Goal: Find specific page/section: Find specific page/section

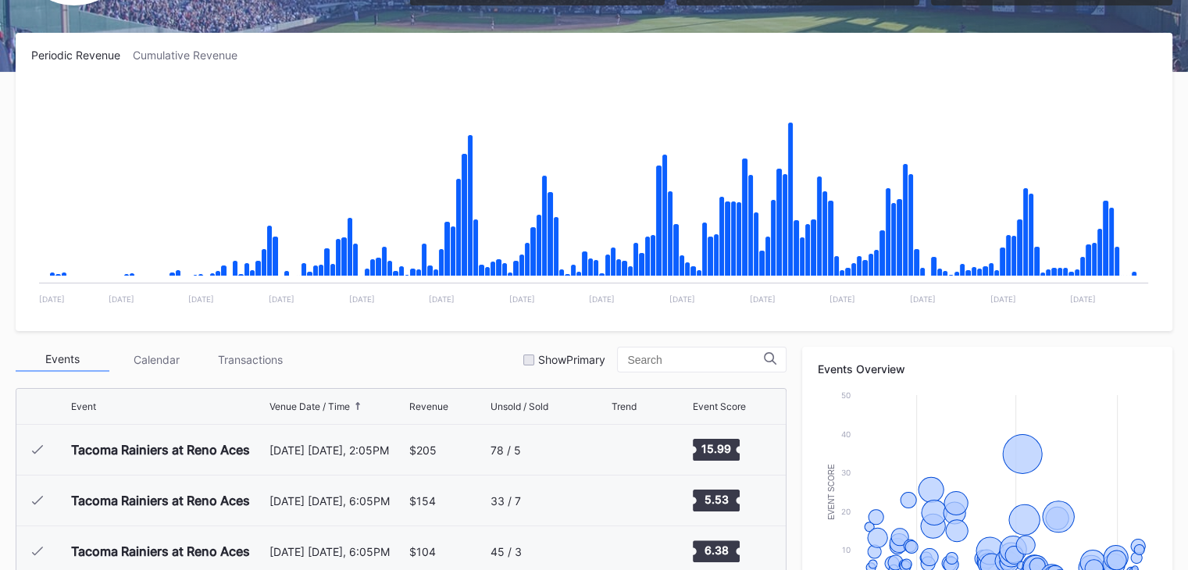
scroll to position [3345, 0]
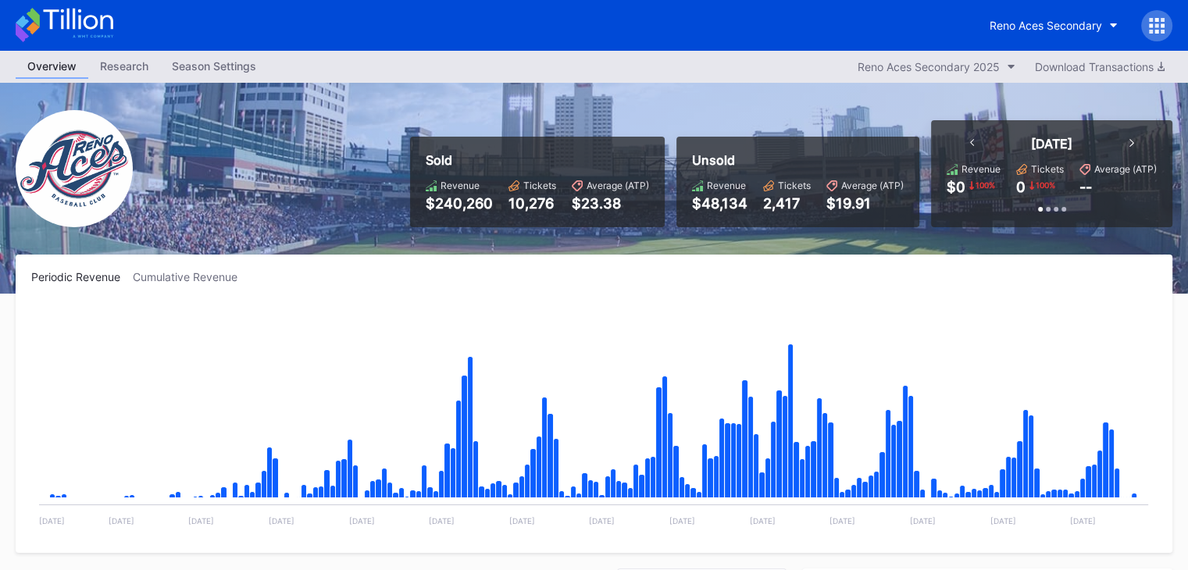
click at [84, 26] on icon at bounding box center [77, 19] width 69 height 21
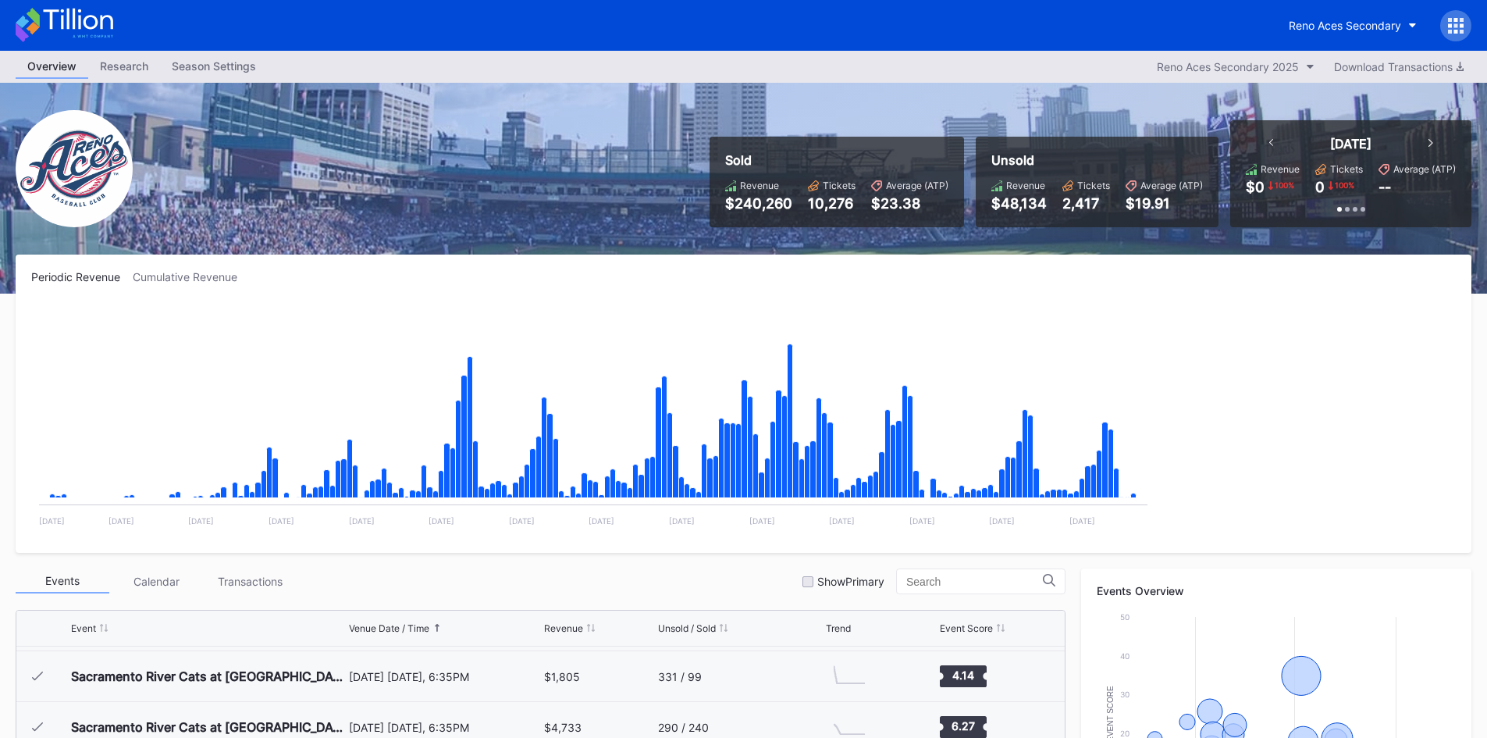
scroll to position [3346, 0]
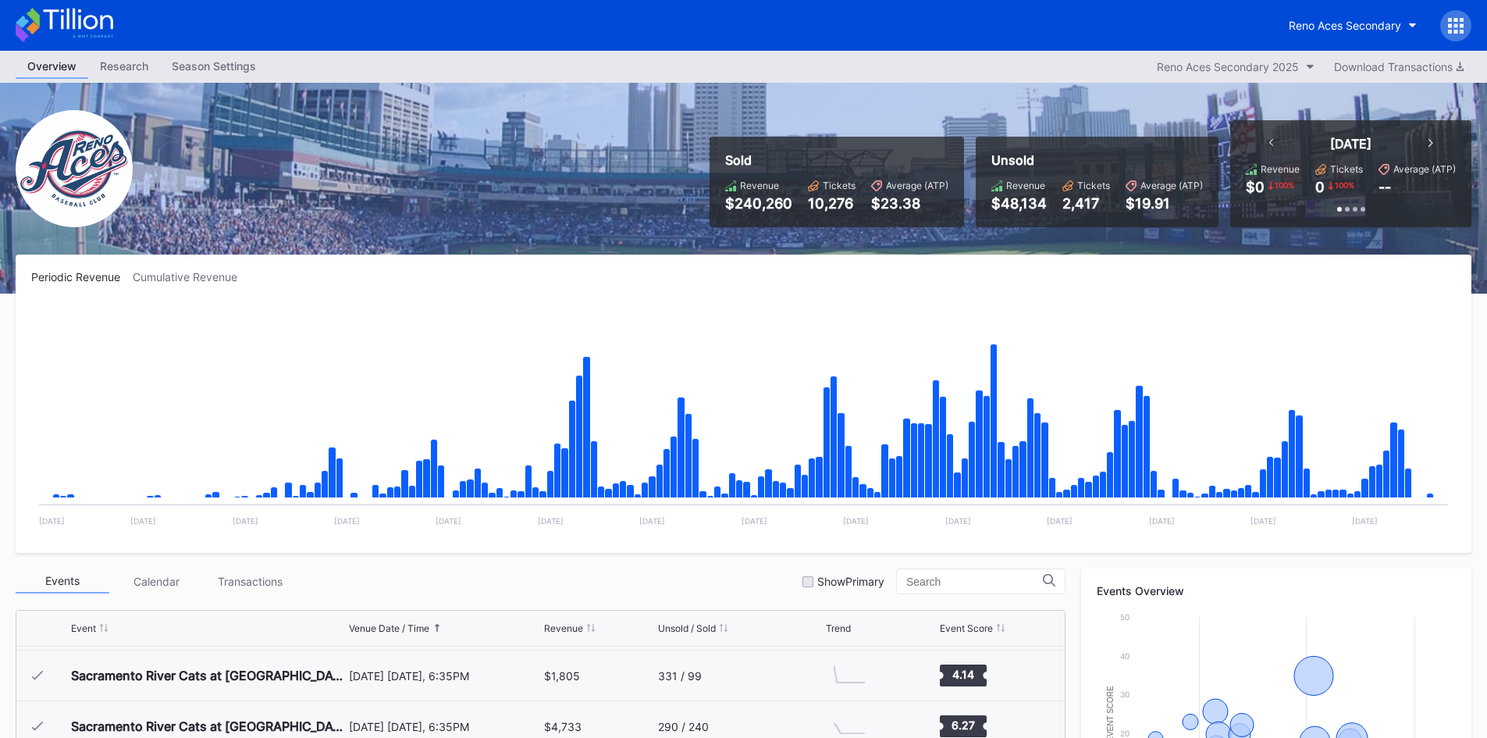
click at [70, 14] on icon at bounding box center [65, 25] width 98 height 34
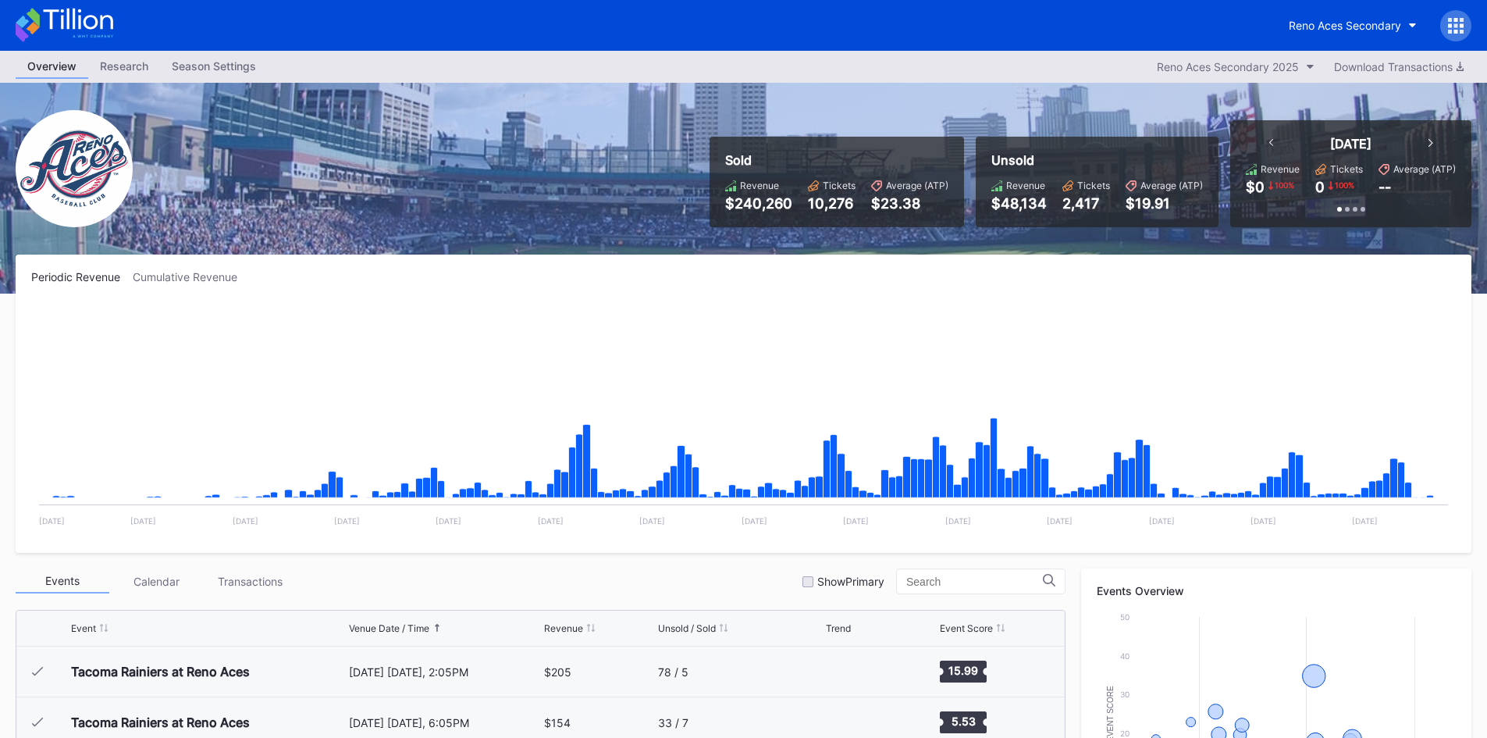
scroll to position [3346, 0]
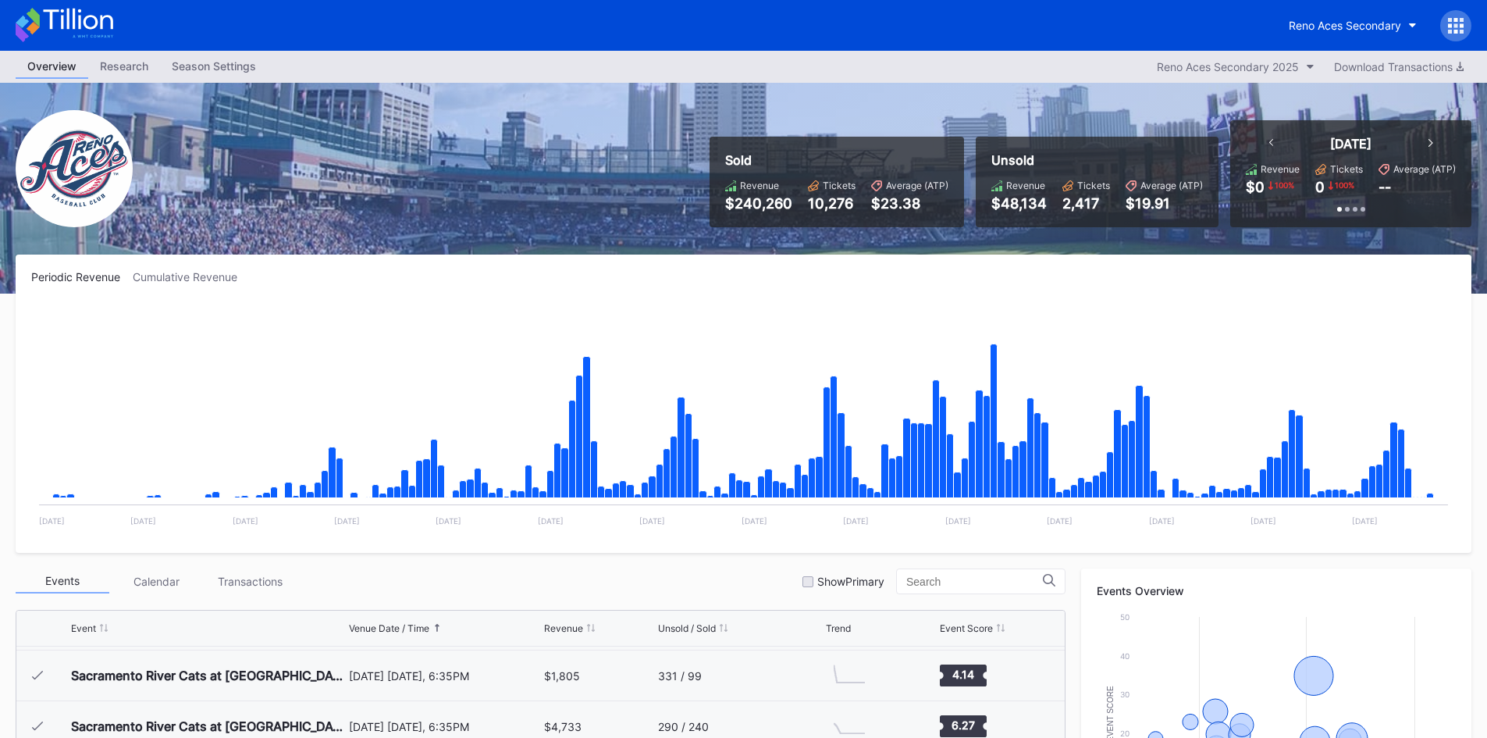
click at [78, 23] on icon at bounding box center [65, 25] width 98 height 34
click at [62, 7] on div "Reno Aces Secondary" at bounding box center [743, 25] width 1487 height 51
click at [35, 21] on icon at bounding box center [33, 18] width 13 height 20
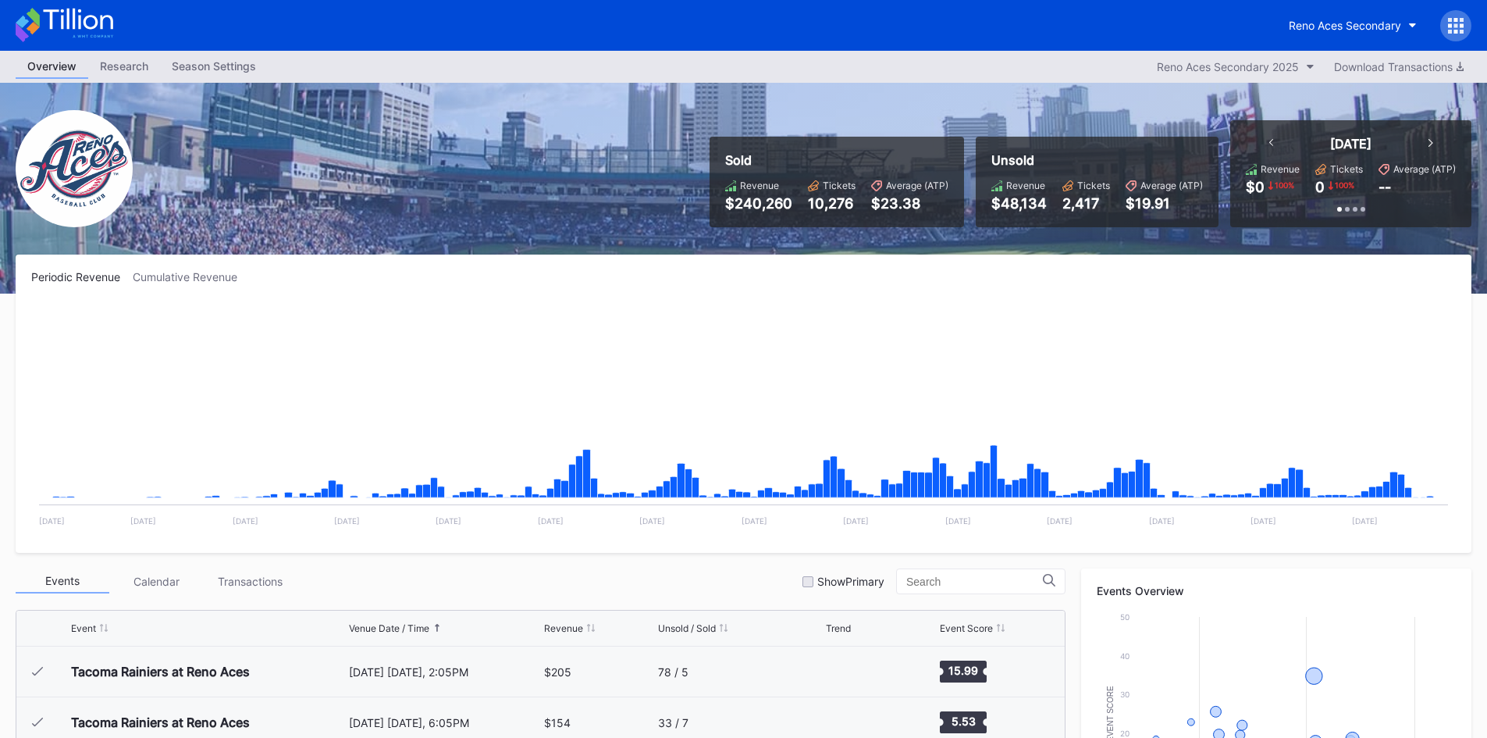
scroll to position [3346, 0]
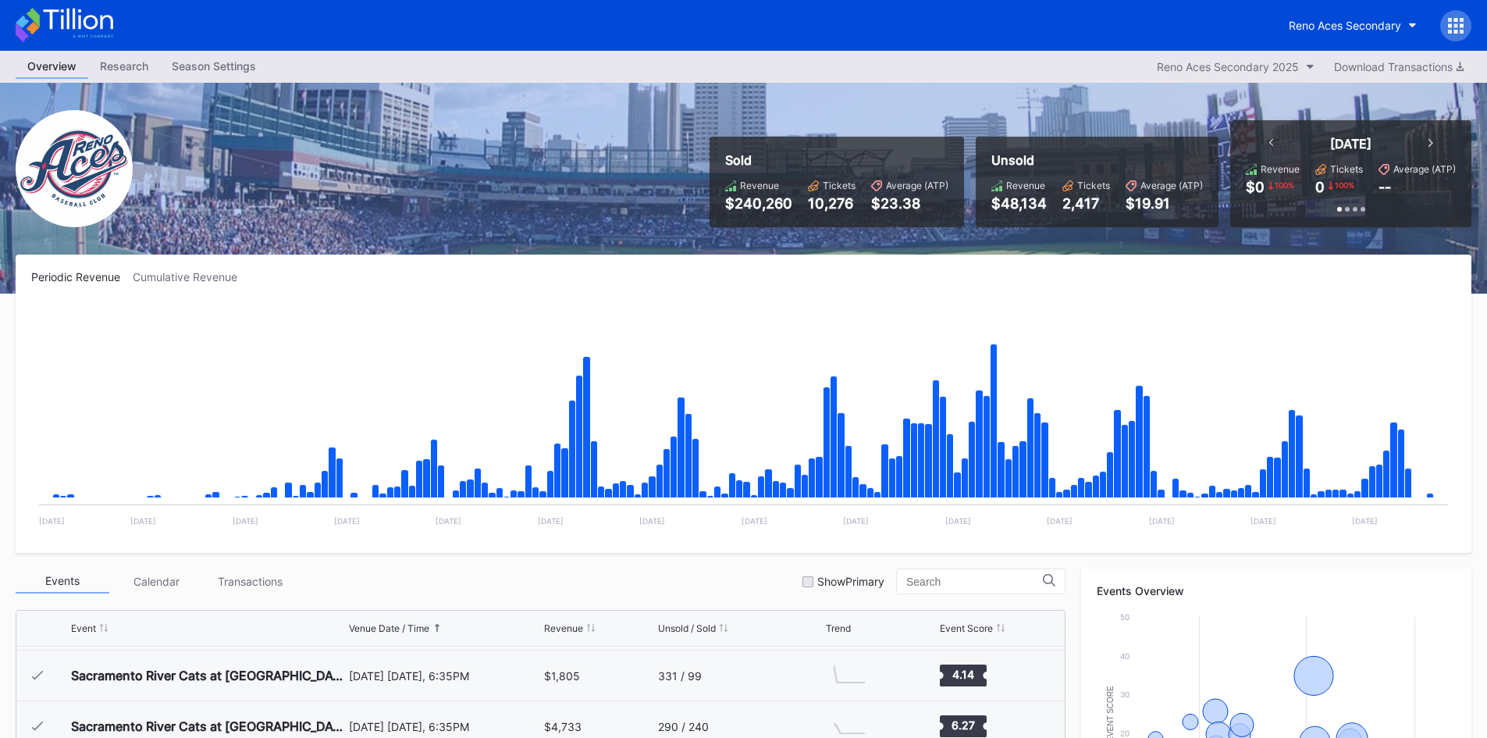
click at [74, 16] on icon at bounding box center [77, 19] width 69 height 21
